Goal: Find specific page/section: Find specific page/section

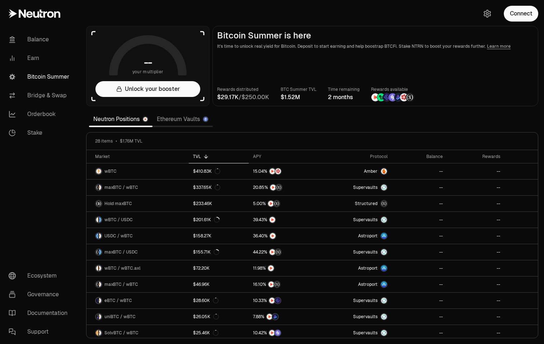
click at [184, 118] on link "Ethereum Vaults" at bounding box center [182, 119] width 60 height 14
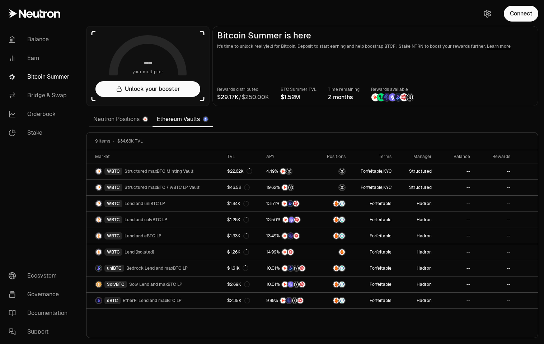
click at [127, 120] on link "Neutron Positions" at bounding box center [121, 119] width 64 height 14
